Goal: Information Seeking & Learning: Learn about a topic

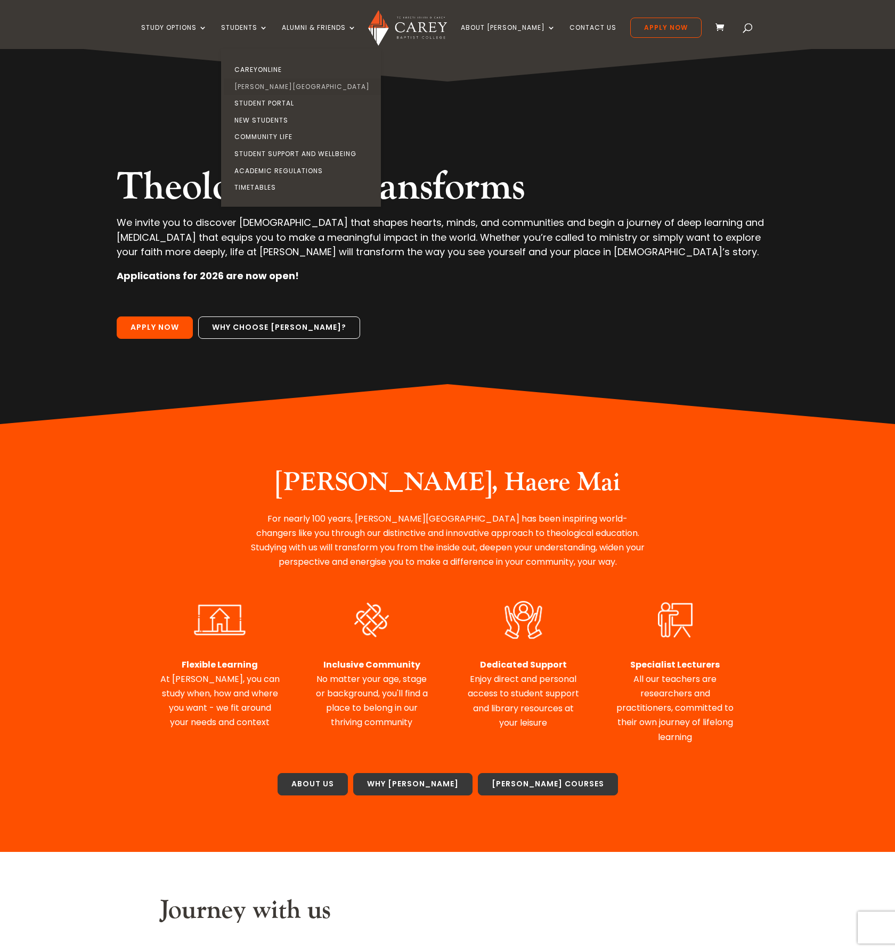
scroll to position [1, 0]
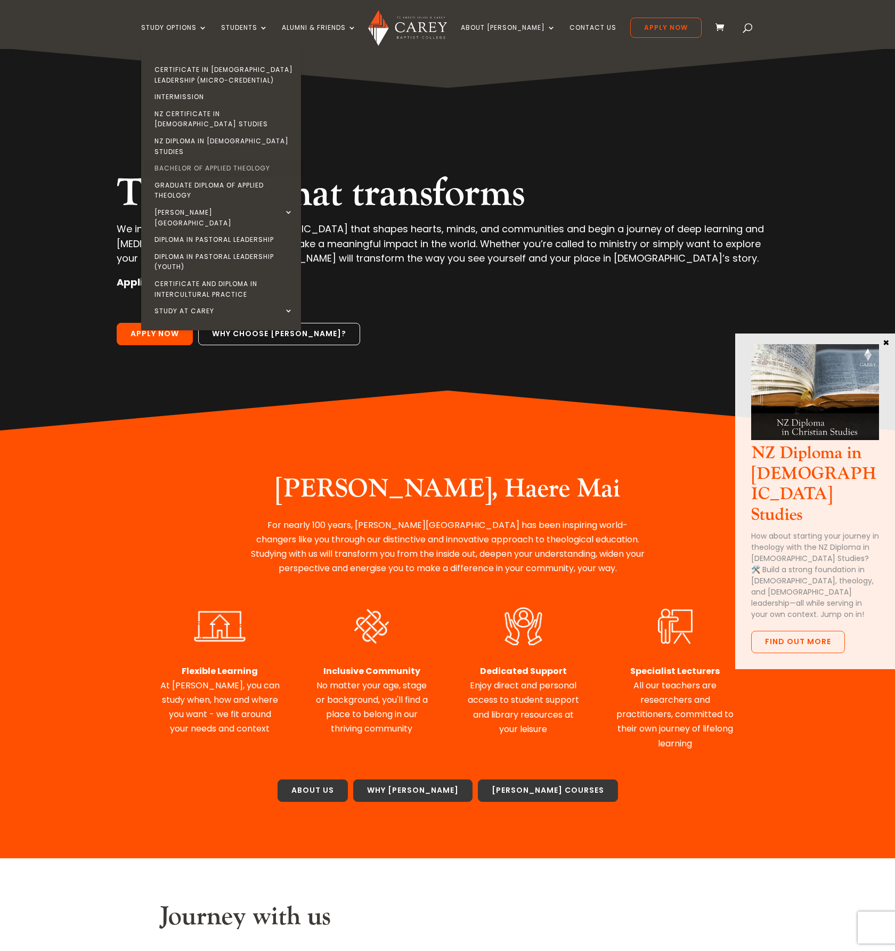
click at [225, 160] on link "Bachelor of Applied Theology" at bounding box center [224, 168] width 160 height 17
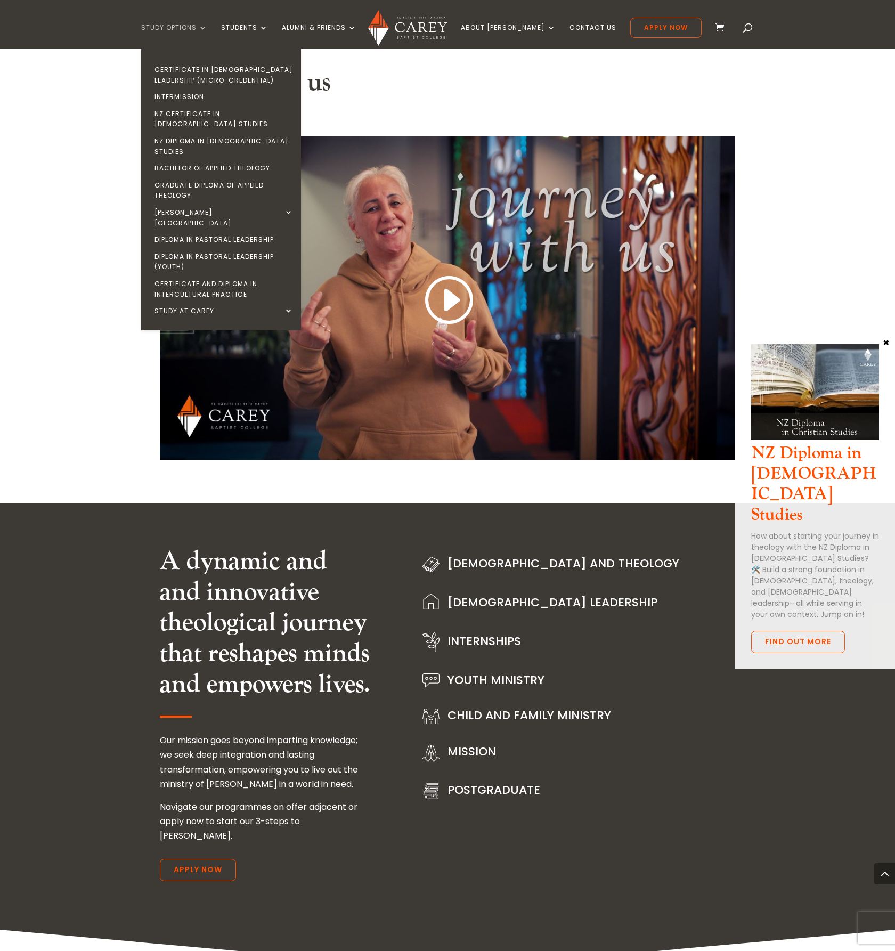
scroll to position [68, 0]
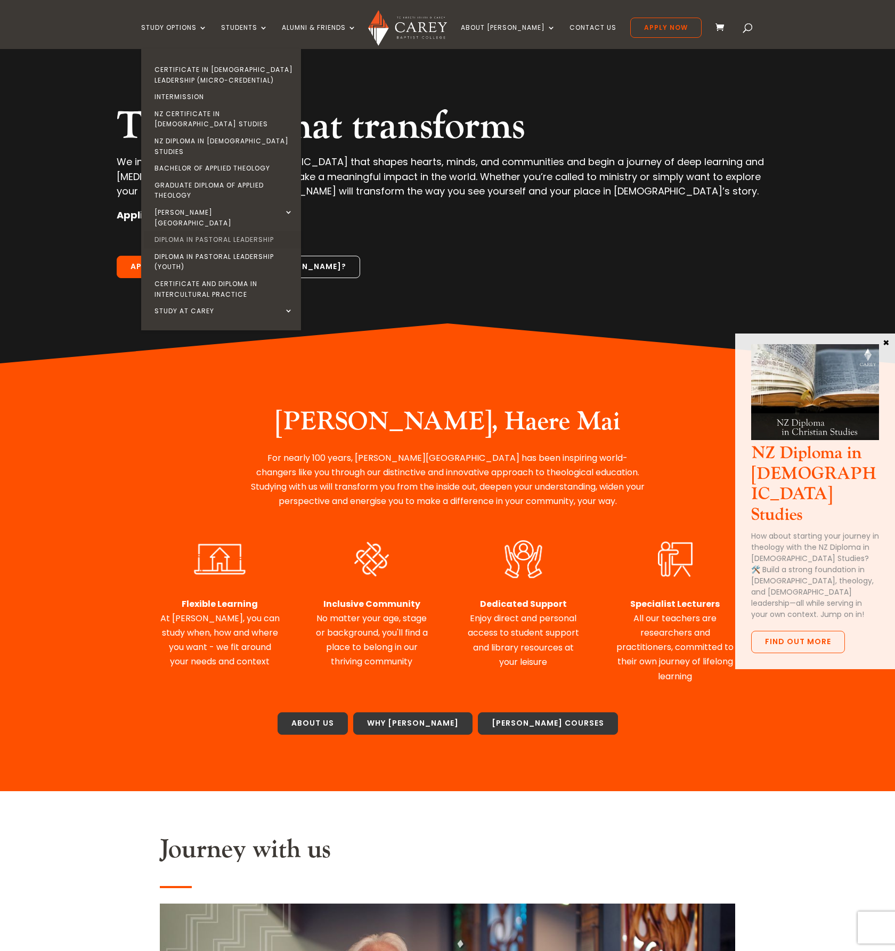
click at [209, 231] on link "Diploma in Pastoral Leadership" at bounding box center [224, 239] width 160 height 17
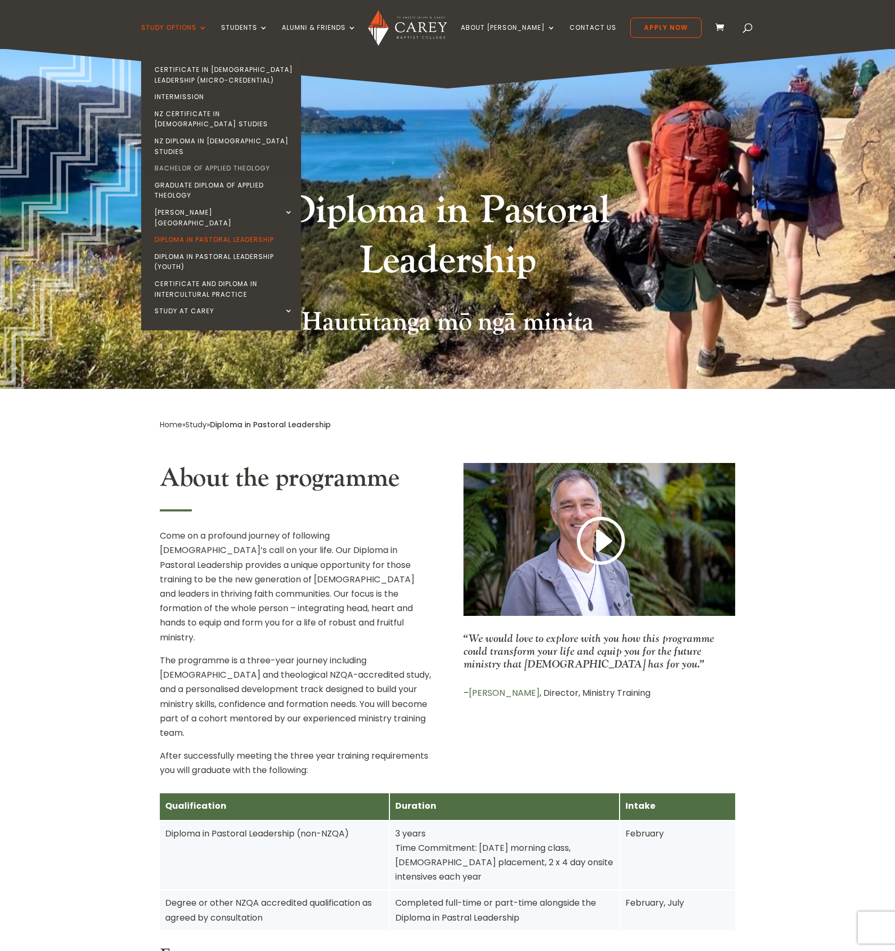
click at [205, 160] on link "Bachelor of Applied Theology" at bounding box center [224, 168] width 160 height 17
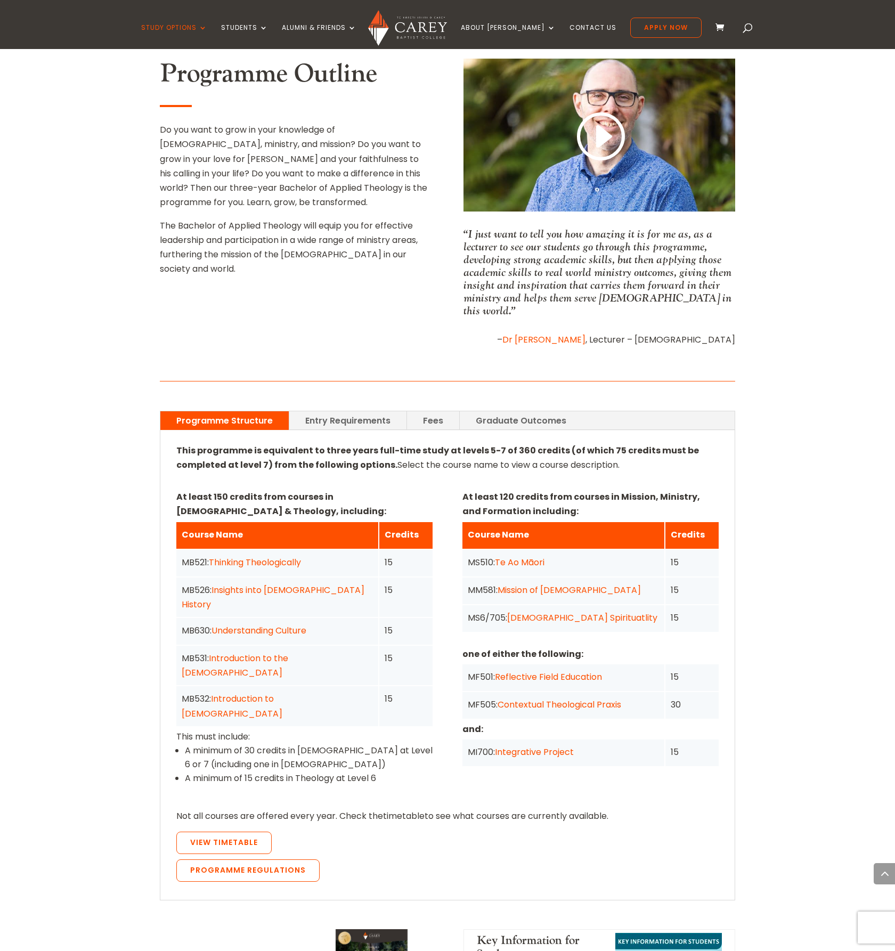
scroll to position [444, 0]
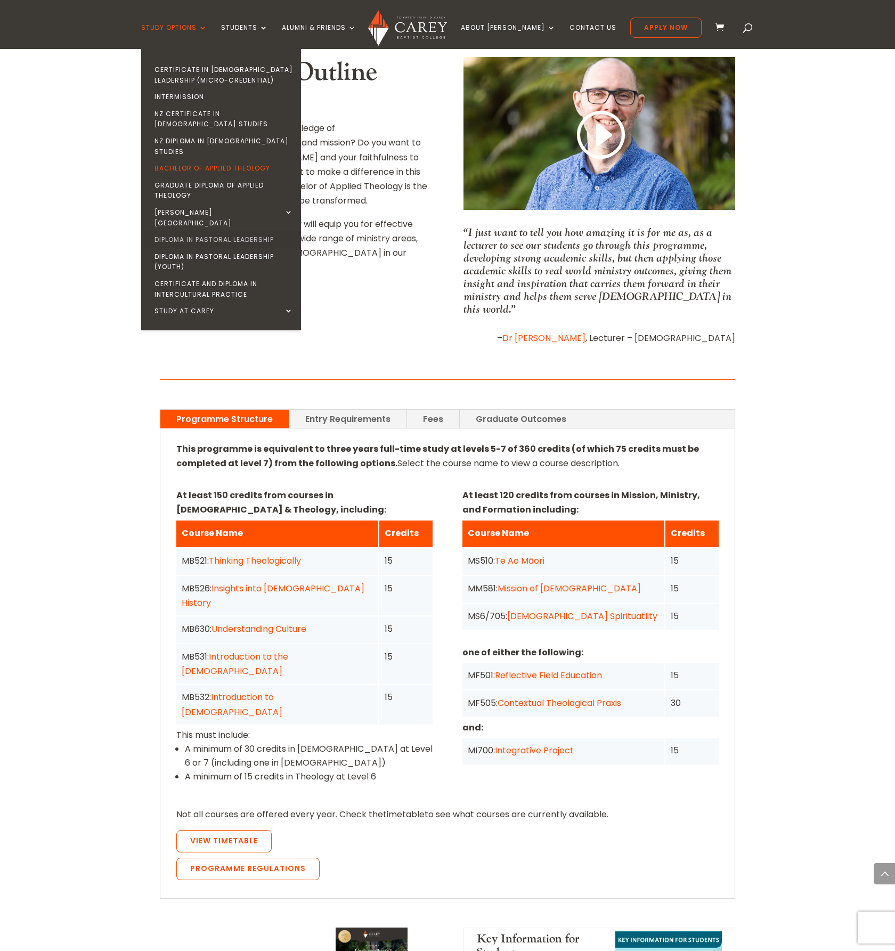
click at [198, 231] on link "Diploma in Pastoral Leadership" at bounding box center [224, 239] width 160 height 17
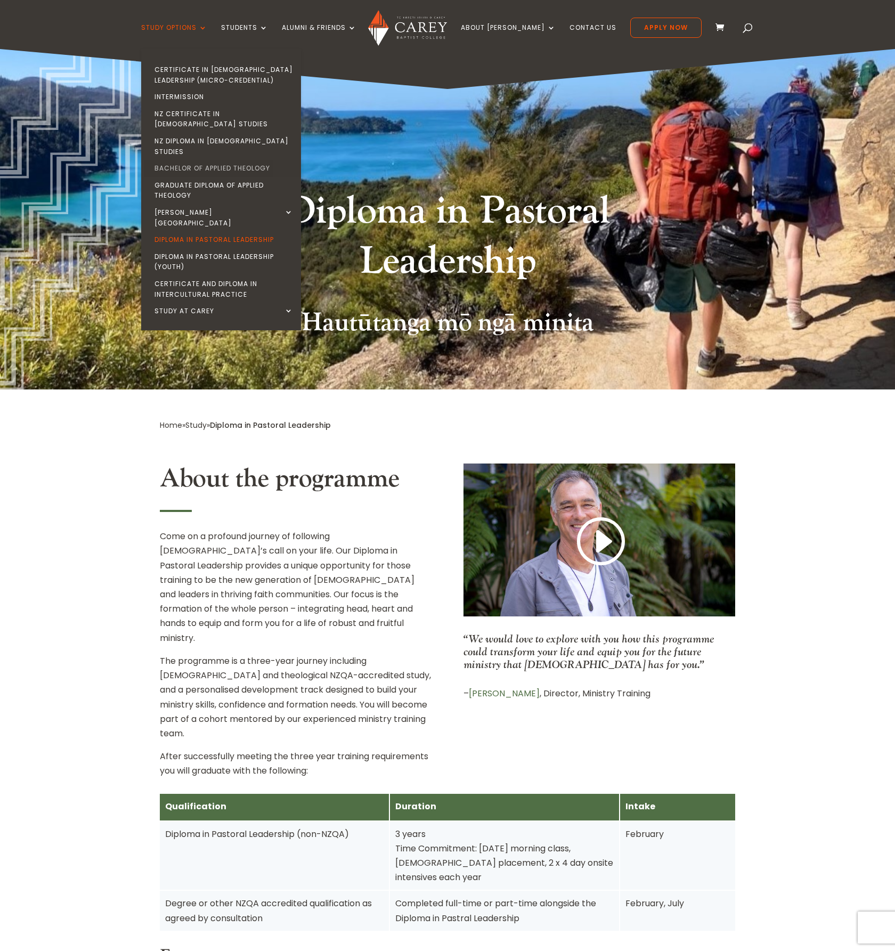
click at [210, 160] on link "Bachelor of Applied Theology" at bounding box center [224, 168] width 160 height 17
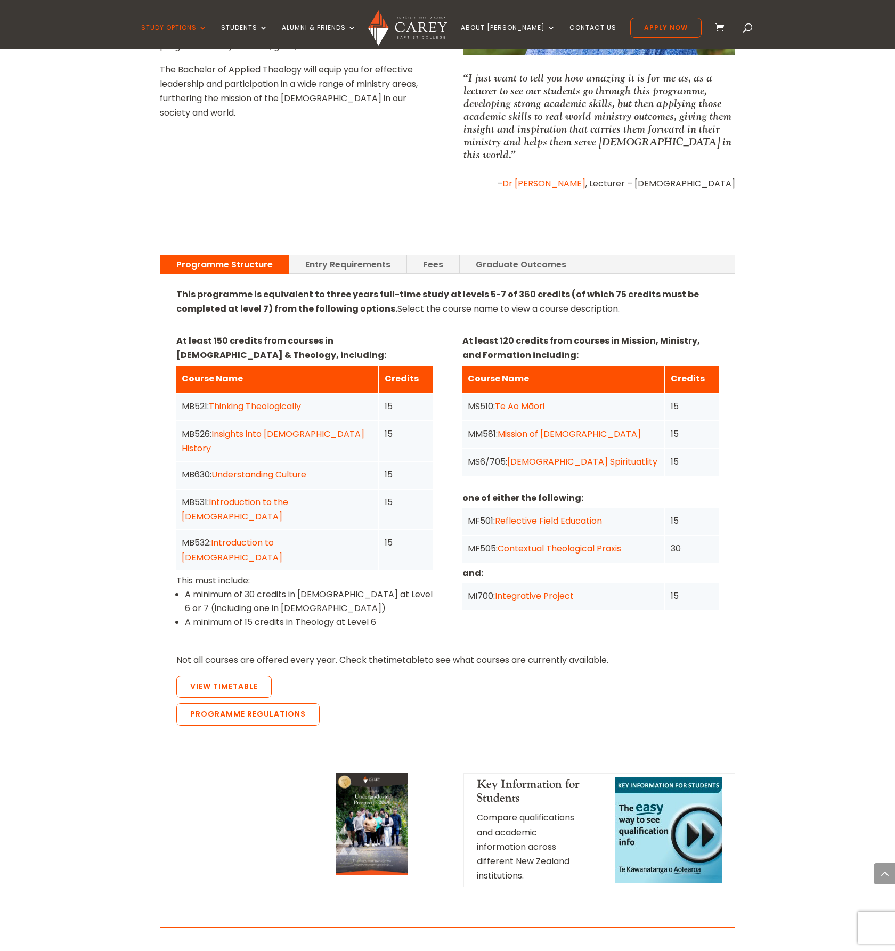
scroll to position [593, 0]
